Goal: Task Accomplishment & Management: Use online tool/utility

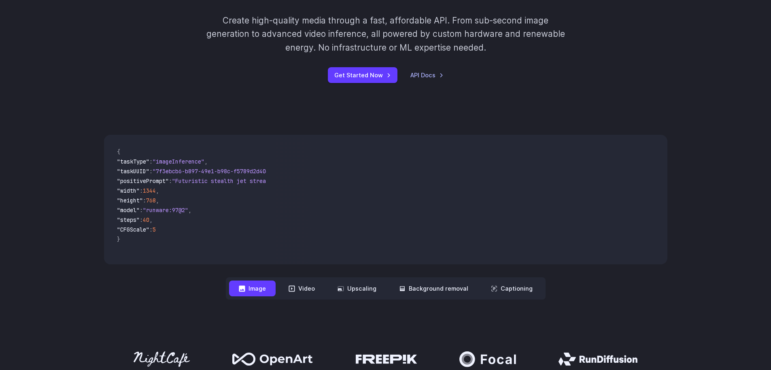
scroll to position [92, 0]
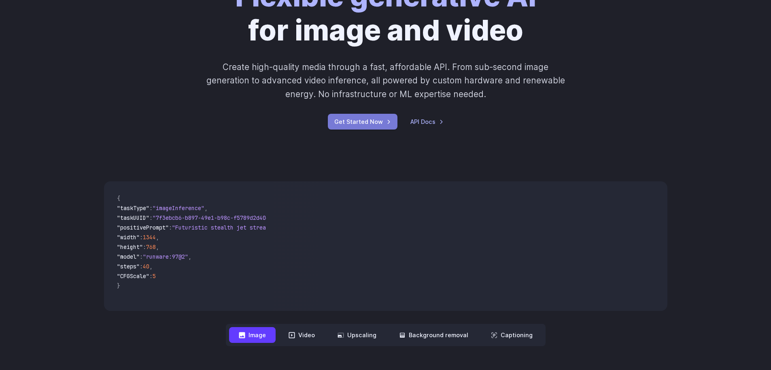
click at [365, 126] on link "Get Started Now" at bounding box center [363, 122] width 70 height 16
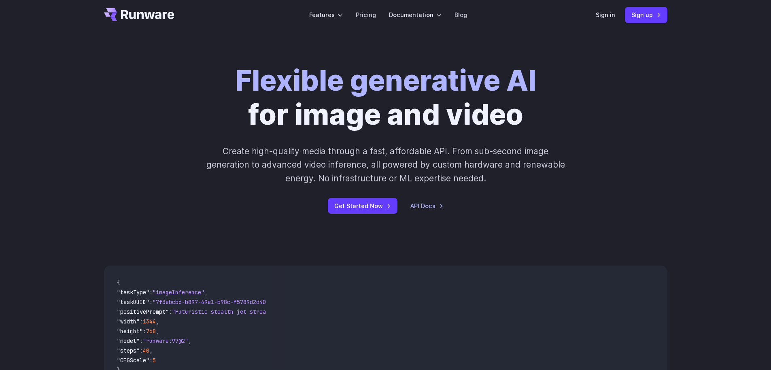
scroll to position [0, 0]
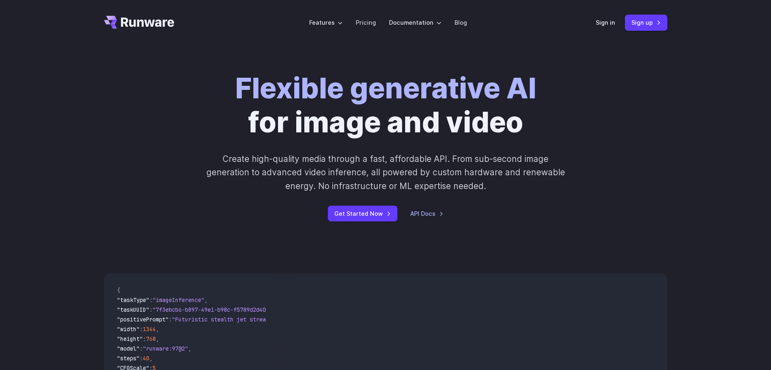
click at [412, 240] on div "Flexible generative AI for image and video Create high-quality media through a …" at bounding box center [385, 146] width 771 height 202
click at [603, 26] on link "Sign in" at bounding box center [605, 22] width 19 height 9
click at [432, 211] on link "API Docs" at bounding box center [426, 213] width 33 height 9
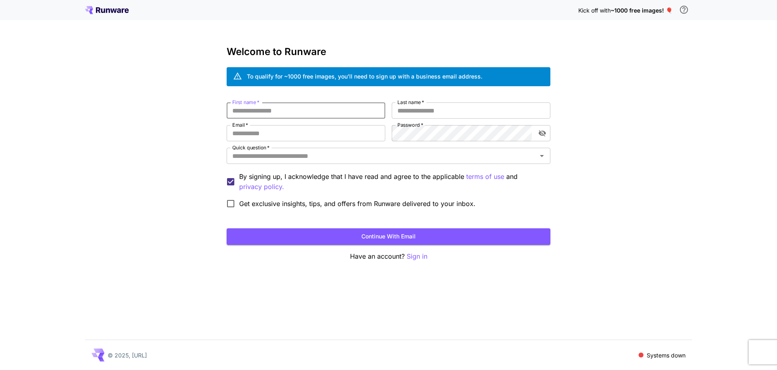
click at [308, 113] on input "First name   *" at bounding box center [306, 110] width 159 height 16
type input "*****"
click at [413, 109] on input "Last name   *" at bounding box center [471, 110] width 159 height 16
type input "***"
click at [307, 134] on input "Email   *" at bounding box center [306, 133] width 159 height 16
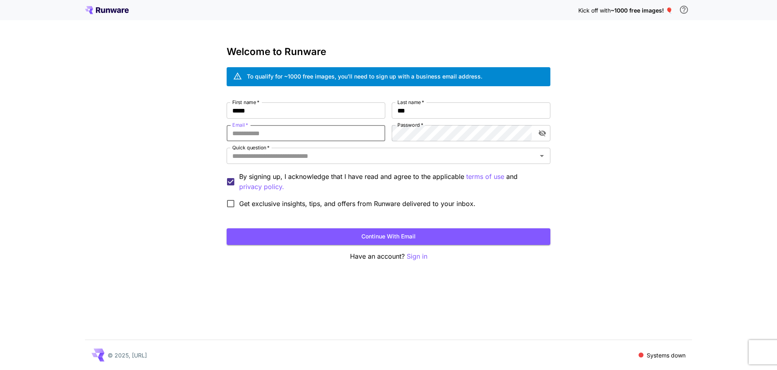
type input "**********"
click at [304, 160] on input "Quick question   *" at bounding box center [381, 155] width 305 height 11
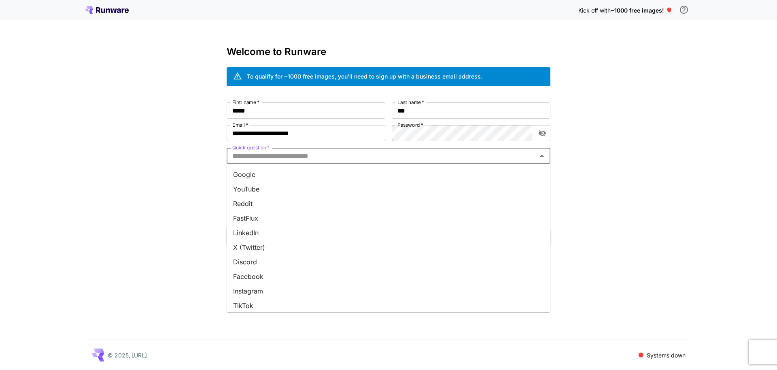
click at [292, 173] on li "Google" at bounding box center [389, 174] width 324 height 15
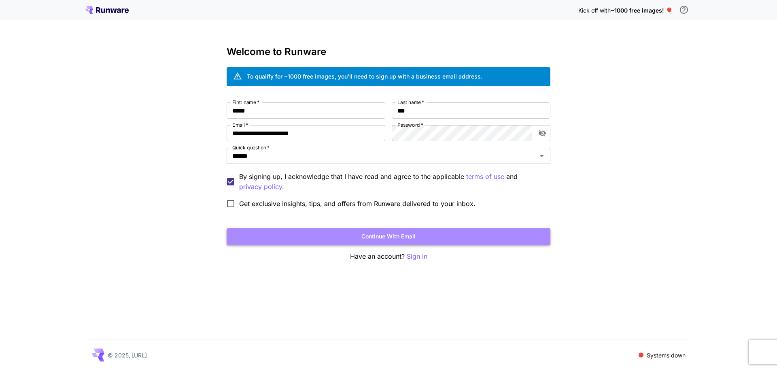
click at [307, 240] on button "Continue with email" at bounding box center [389, 236] width 324 height 17
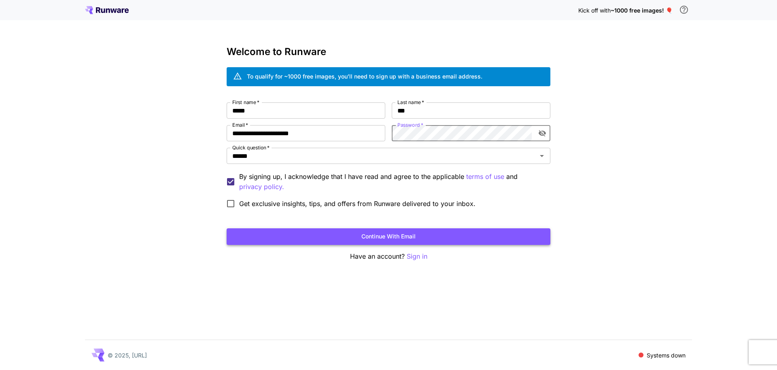
click at [408, 233] on button "Continue with email" at bounding box center [389, 236] width 324 height 17
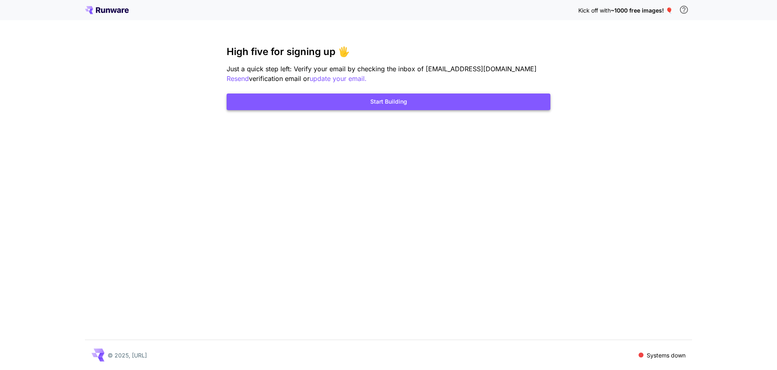
click at [409, 104] on button "Start Building" at bounding box center [389, 101] width 324 height 17
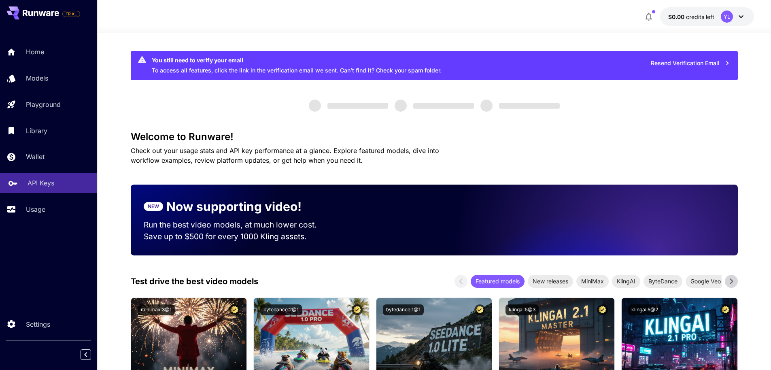
click at [30, 180] on p "API Keys" at bounding box center [41, 183] width 27 height 10
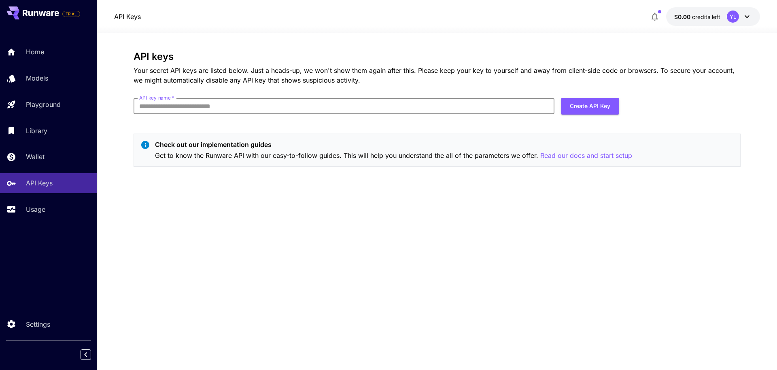
click at [378, 110] on input "API key name   *" at bounding box center [344, 106] width 421 height 16
click at [316, 124] on div "API keys Your secret API keys are listed below. Just a heads-up, we won't show …" at bounding box center [437, 112] width 607 height 122
click at [38, 73] on p "Models" at bounding box center [39, 78] width 22 height 10
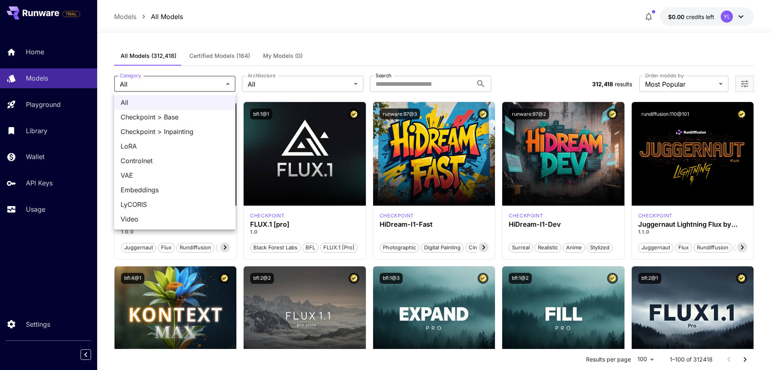
click at [198, 34] on div at bounding box center [388, 185] width 777 height 370
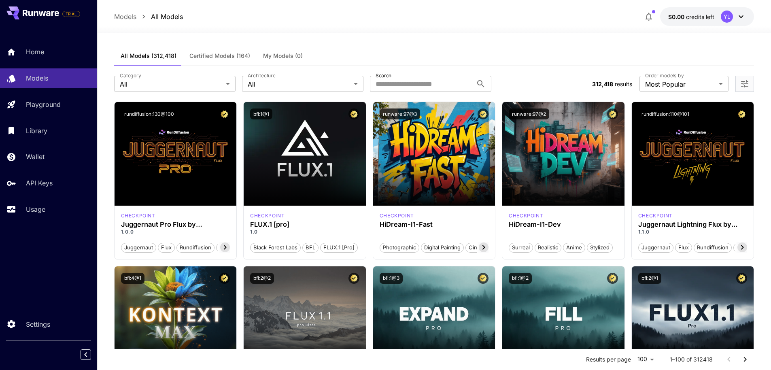
click at [649, 15] on icon "button" at bounding box center [649, 17] width 10 height 10
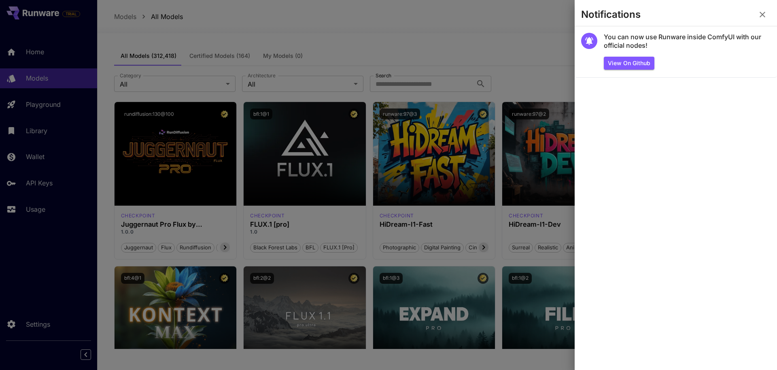
click at [528, 21] on div at bounding box center [388, 185] width 777 height 370
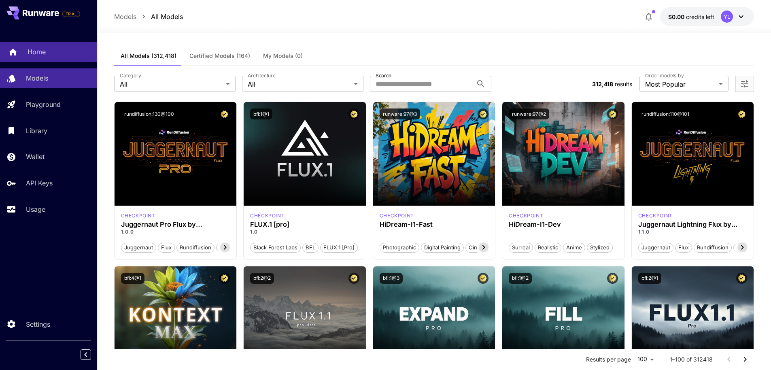
click at [38, 58] on link "Home" at bounding box center [48, 52] width 97 height 20
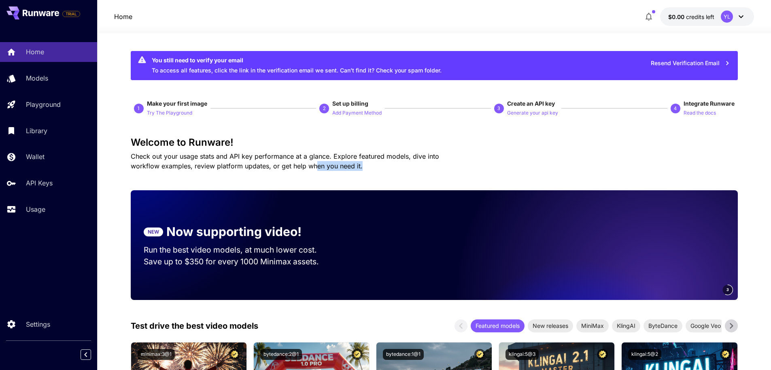
drag, startPoint x: 332, startPoint y: 167, endPoint x: 286, endPoint y: 163, distance: 46.3
click at [286, 163] on p "Check out your usage stats and API key performance at a glance. Explore feature…" at bounding box center [299, 160] width 337 height 19
click at [346, 170] on p "Check out your usage stats and API key performance at a glance. Explore feature…" at bounding box center [299, 160] width 337 height 19
click at [312, 159] on span "Check out your usage stats and API key performance at a glance. Explore feature…" at bounding box center [285, 161] width 308 height 18
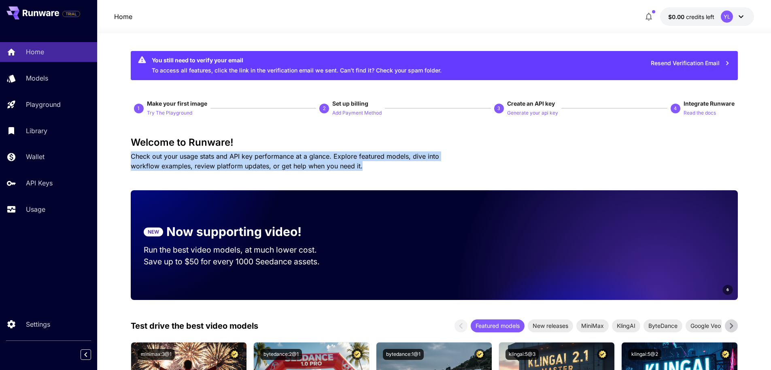
drag, startPoint x: 338, startPoint y: 166, endPoint x: 116, endPoint y: 158, distance: 222.3
click at [257, 163] on span "Check out your usage stats and API key performance at a glance. Explore feature…" at bounding box center [285, 161] width 308 height 18
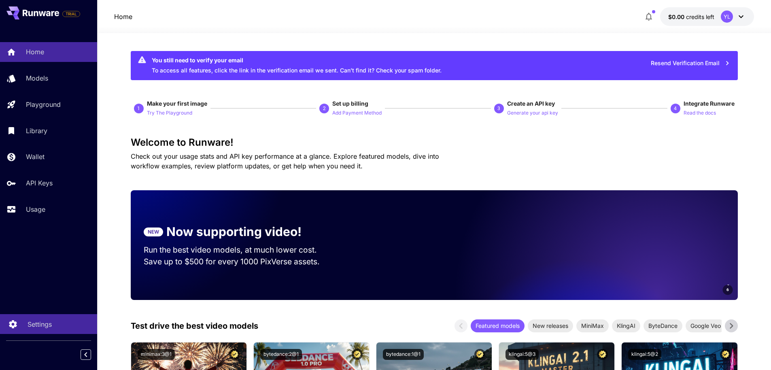
click at [40, 328] on p "Settings" at bounding box center [40, 324] width 24 height 10
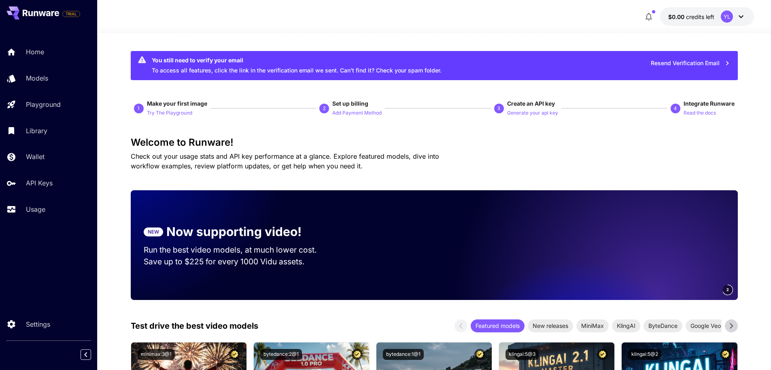
click at [138, 208] on div "NEW Now supporting video! Run the best video models, at much lower cost. Save u…" at bounding box center [434, 245] width 607 height 110
click at [30, 136] on link "Library" at bounding box center [48, 131] width 97 height 20
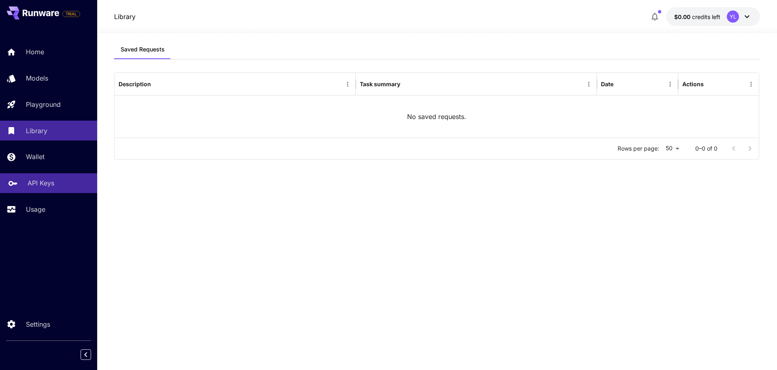
click at [52, 187] on p "API Keys" at bounding box center [41, 183] width 27 height 10
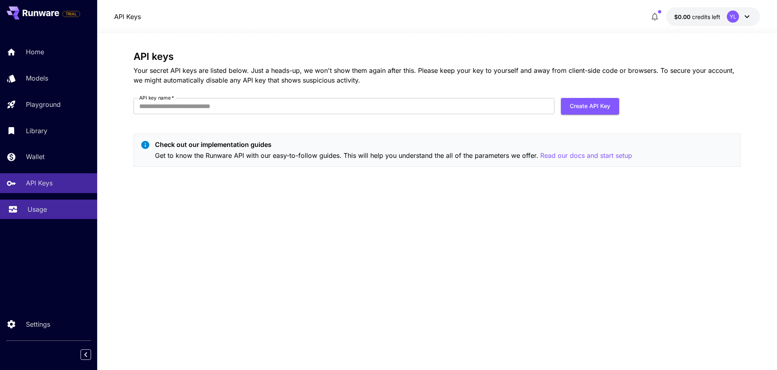
click at [51, 212] on div "Usage" at bounding box center [59, 209] width 63 height 10
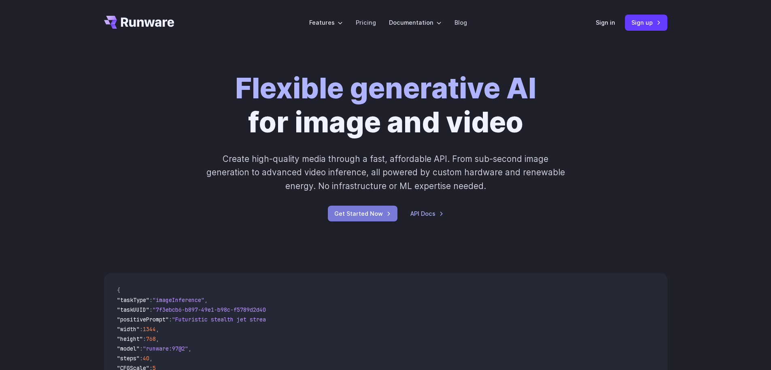
click at [385, 218] on link "Get Started Now" at bounding box center [363, 214] width 70 height 16
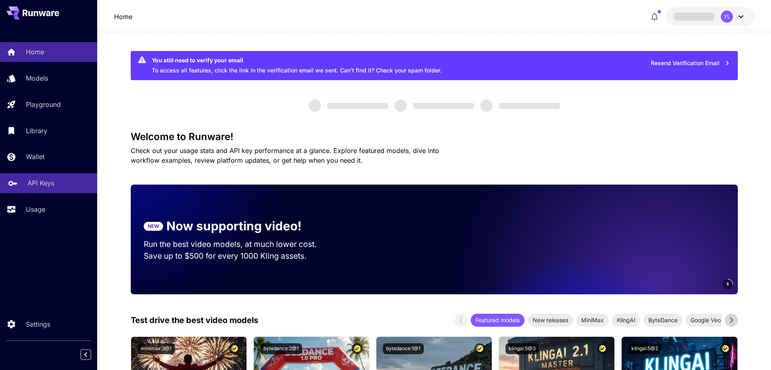
click at [43, 182] on p "API Keys" at bounding box center [41, 183] width 27 height 10
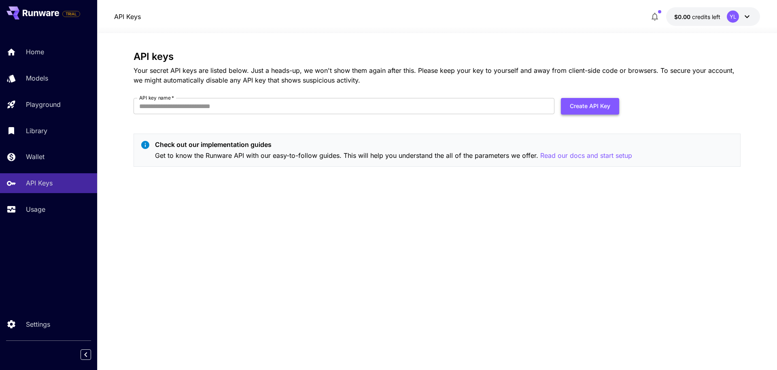
click at [579, 110] on button "Create API Key" at bounding box center [590, 106] width 58 height 17
click at [412, 111] on input "API key name   *" at bounding box center [344, 106] width 421 height 16
type input "***"
click at [594, 106] on button "Create API Key" at bounding box center [590, 106] width 58 height 17
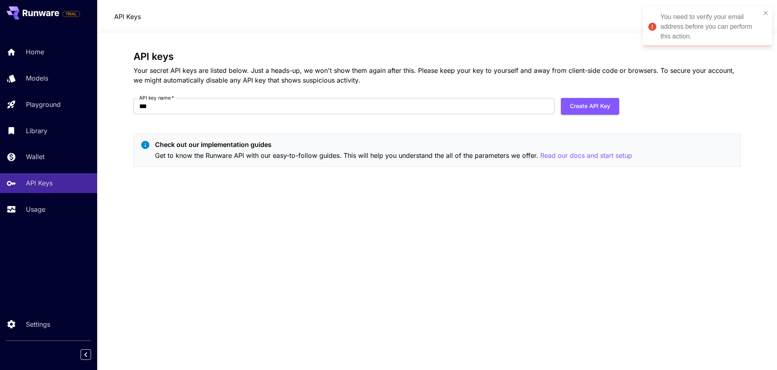
click at [702, 24] on div "You need to verify your email address before you can perform this action." at bounding box center [710, 26] width 100 height 29
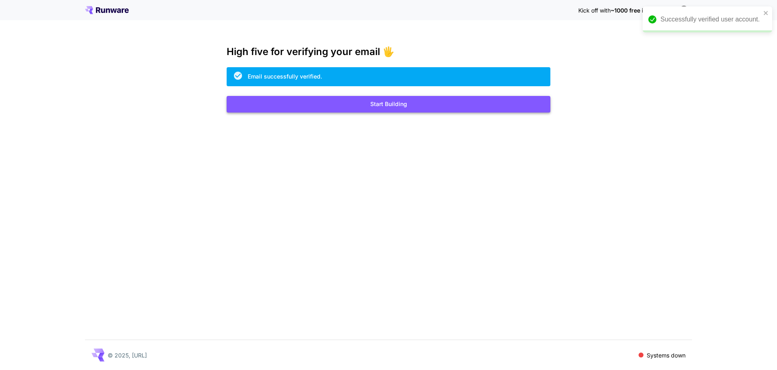
click at [384, 108] on button "Start Building" at bounding box center [389, 104] width 324 height 17
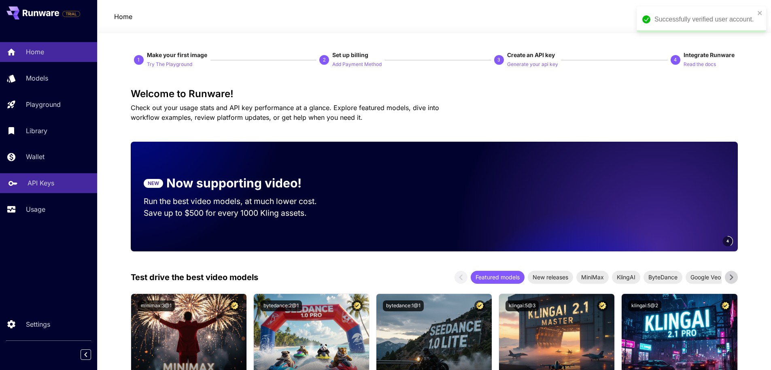
click at [39, 186] on p "API Keys" at bounding box center [41, 183] width 27 height 10
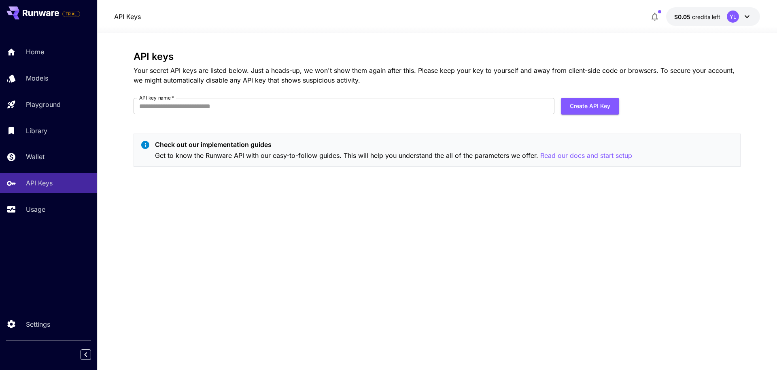
click at [336, 115] on form "API key name   * API key name   * Create API Key" at bounding box center [377, 109] width 486 height 23
click at [336, 109] on input "API key name   *" at bounding box center [344, 106] width 421 height 16
type input "***"
click at [603, 108] on button "Create API Key" at bounding box center [590, 106] width 58 height 17
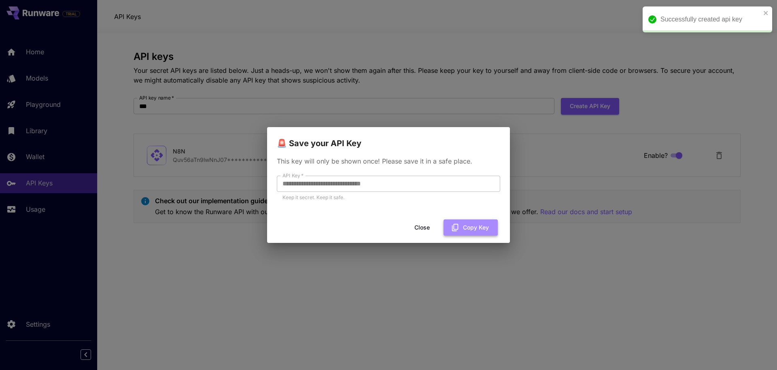
click at [461, 227] on button "Copy Key" at bounding box center [470, 227] width 54 height 17
click at [419, 225] on button "Close" at bounding box center [422, 227] width 36 height 17
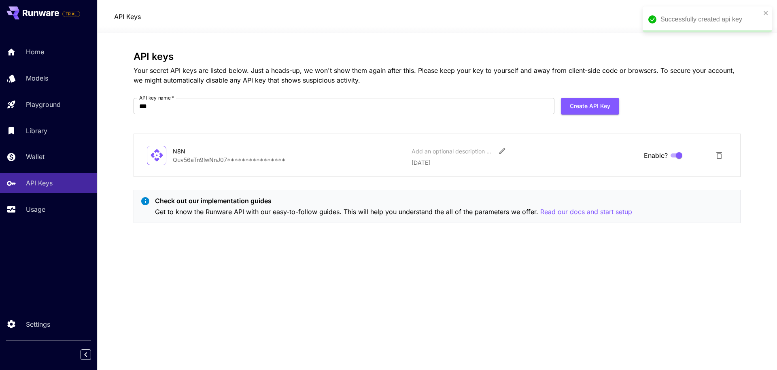
click at [363, 266] on div "**********" at bounding box center [437, 201] width 607 height 301
